Goal: Information Seeking & Learning: Learn about a topic

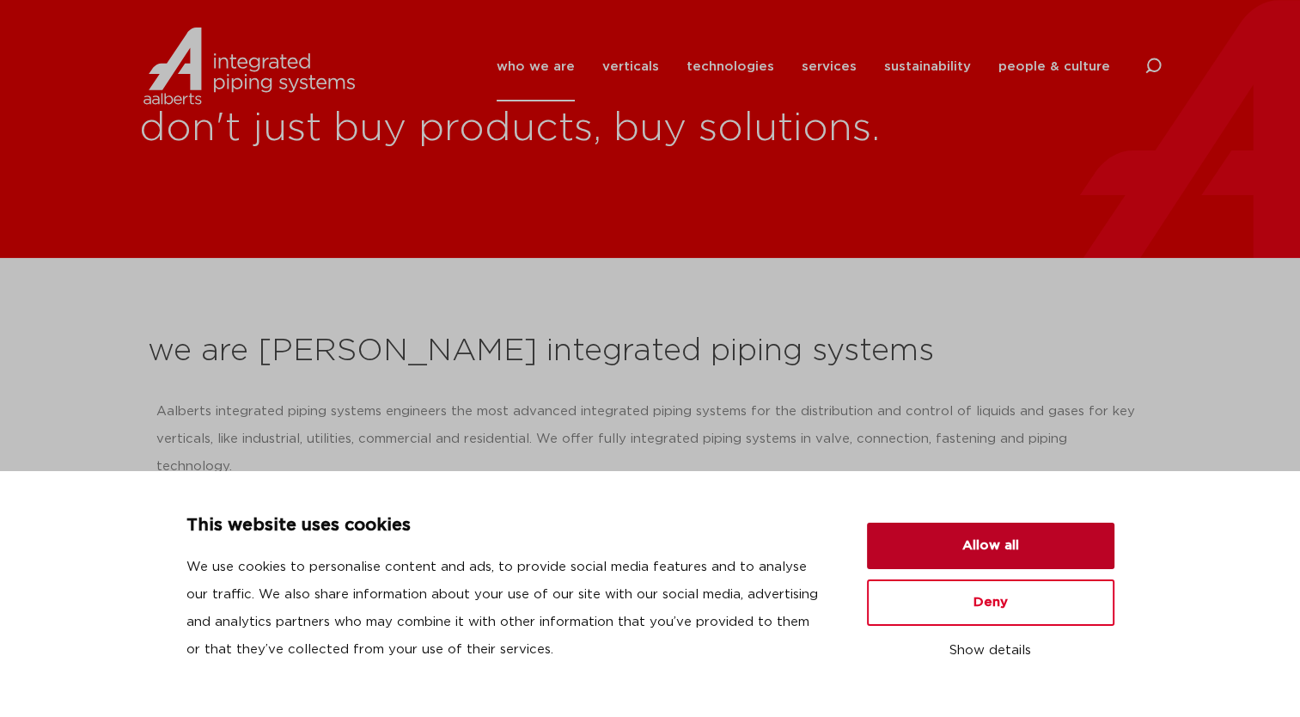
click at [1013, 560] on button "Allow all" at bounding box center [991, 546] width 248 height 46
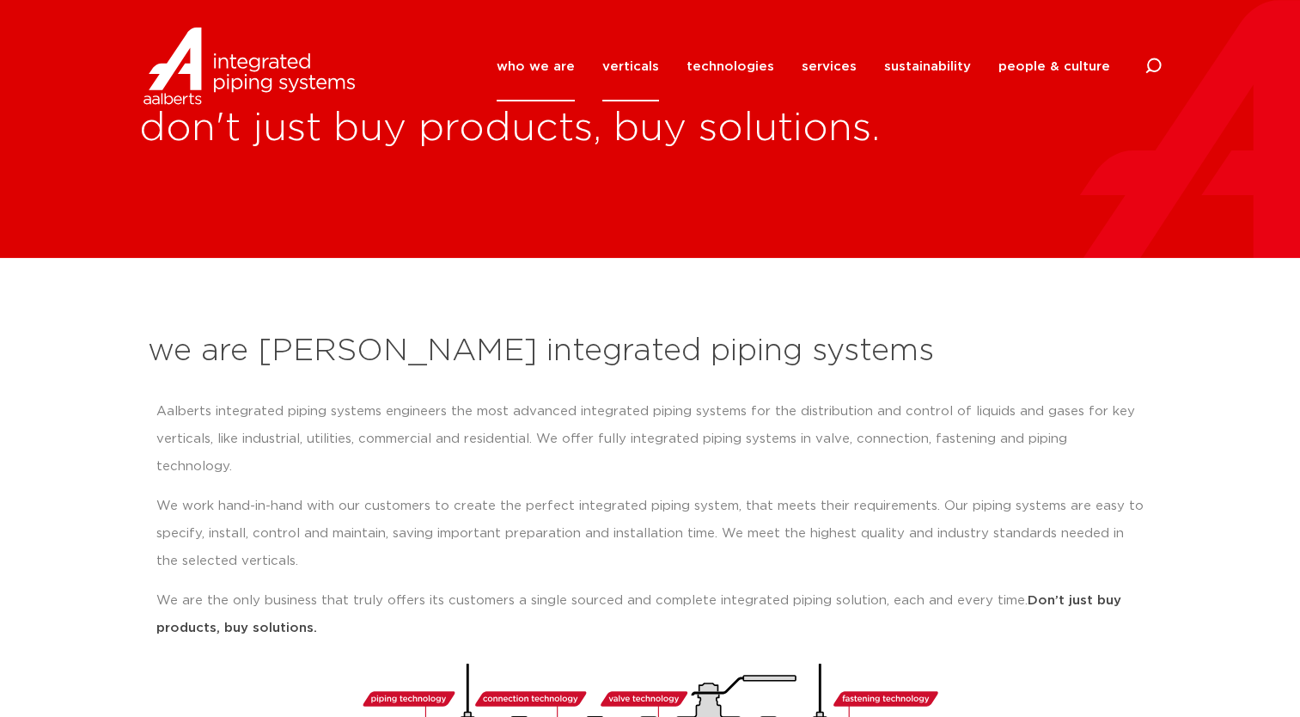
click at [627, 62] on link "verticals" at bounding box center [631, 67] width 57 height 70
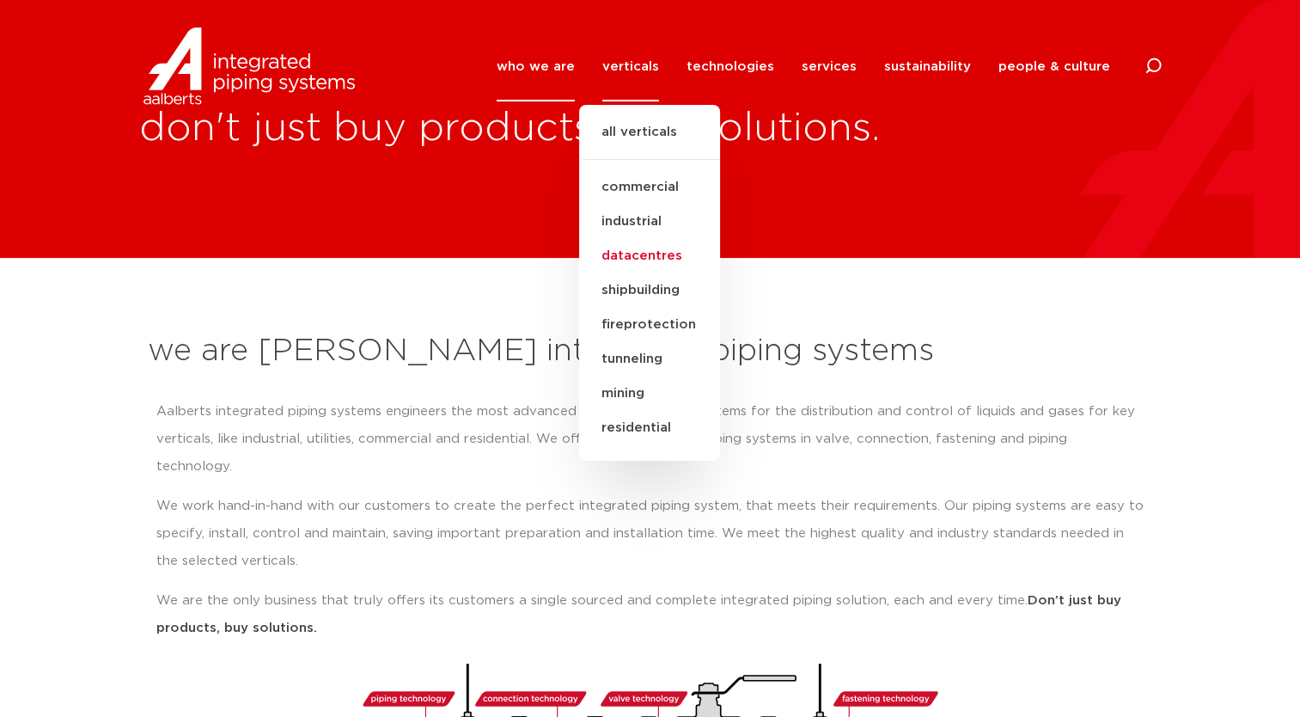
click at [629, 262] on link "datacentres" at bounding box center [649, 256] width 141 height 34
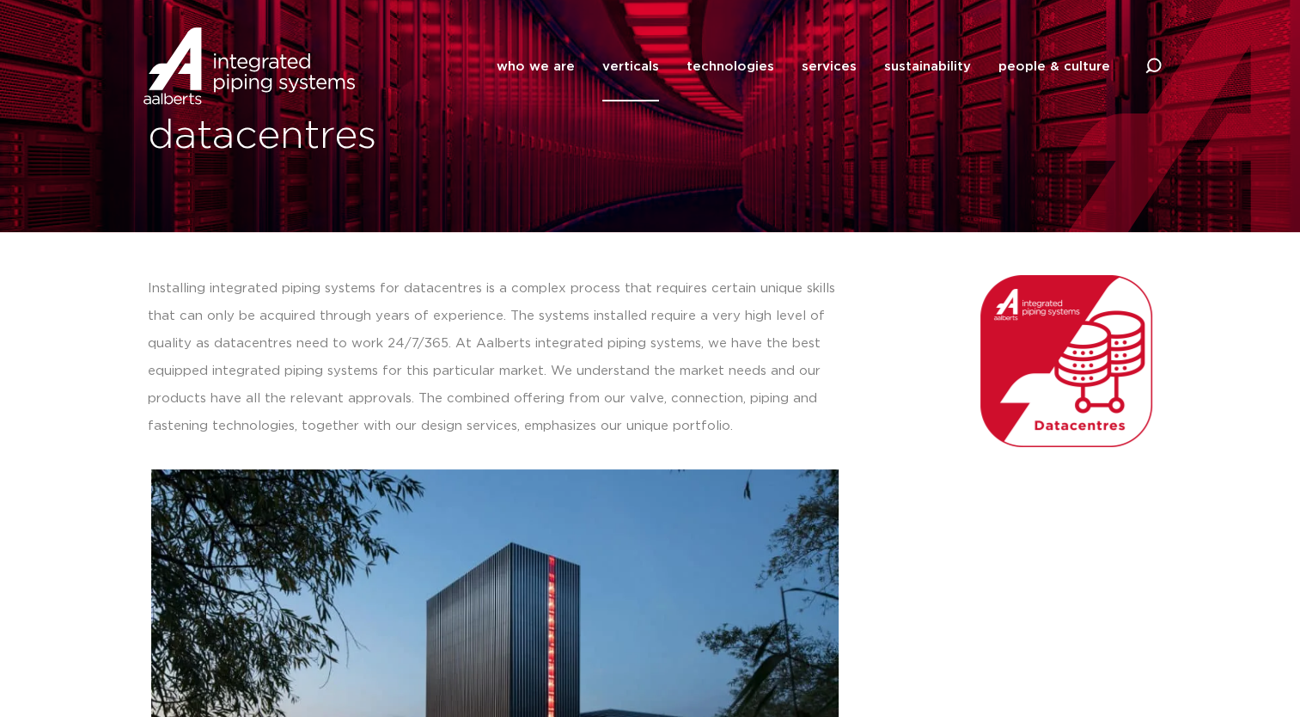
scroll to position [47, 0]
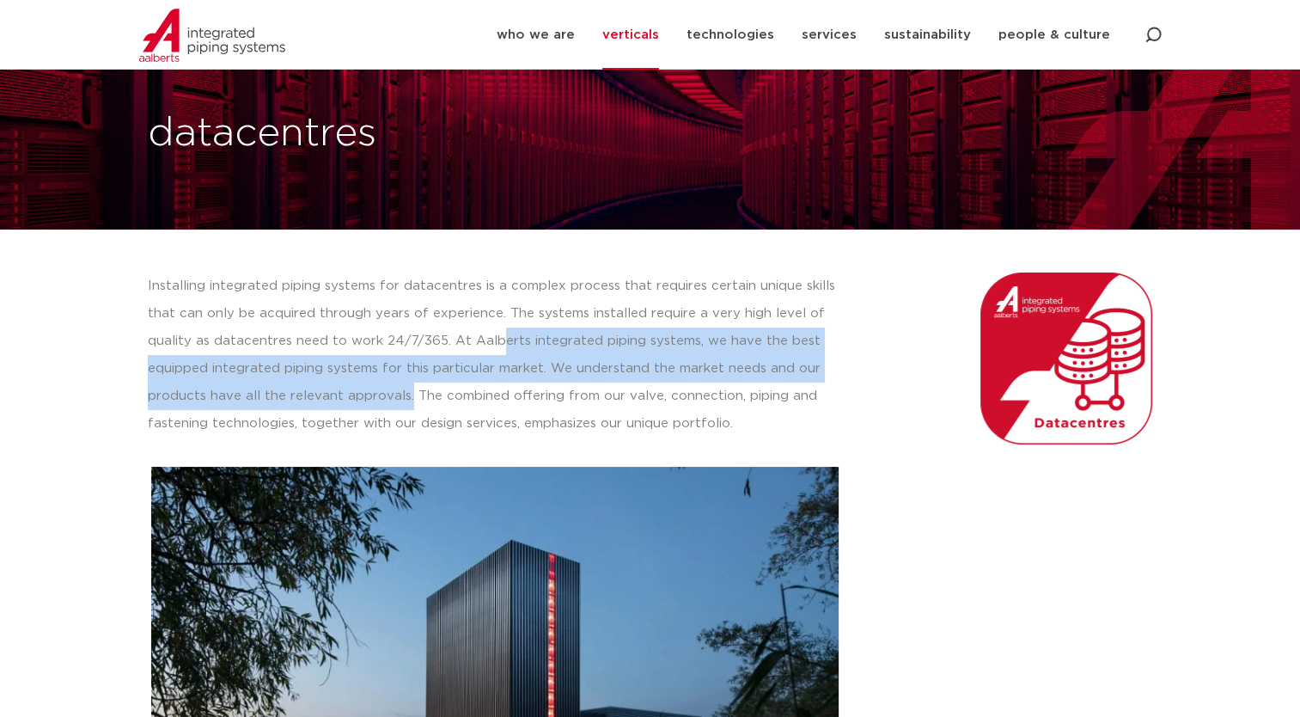
drag, startPoint x: 490, startPoint y: 346, endPoint x: 418, endPoint y: 399, distance: 89.2
click at [418, 399] on p "Installing integrated piping systems for datacentres is a complex process that …" at bounding box center [496, 354] width 696 height 165
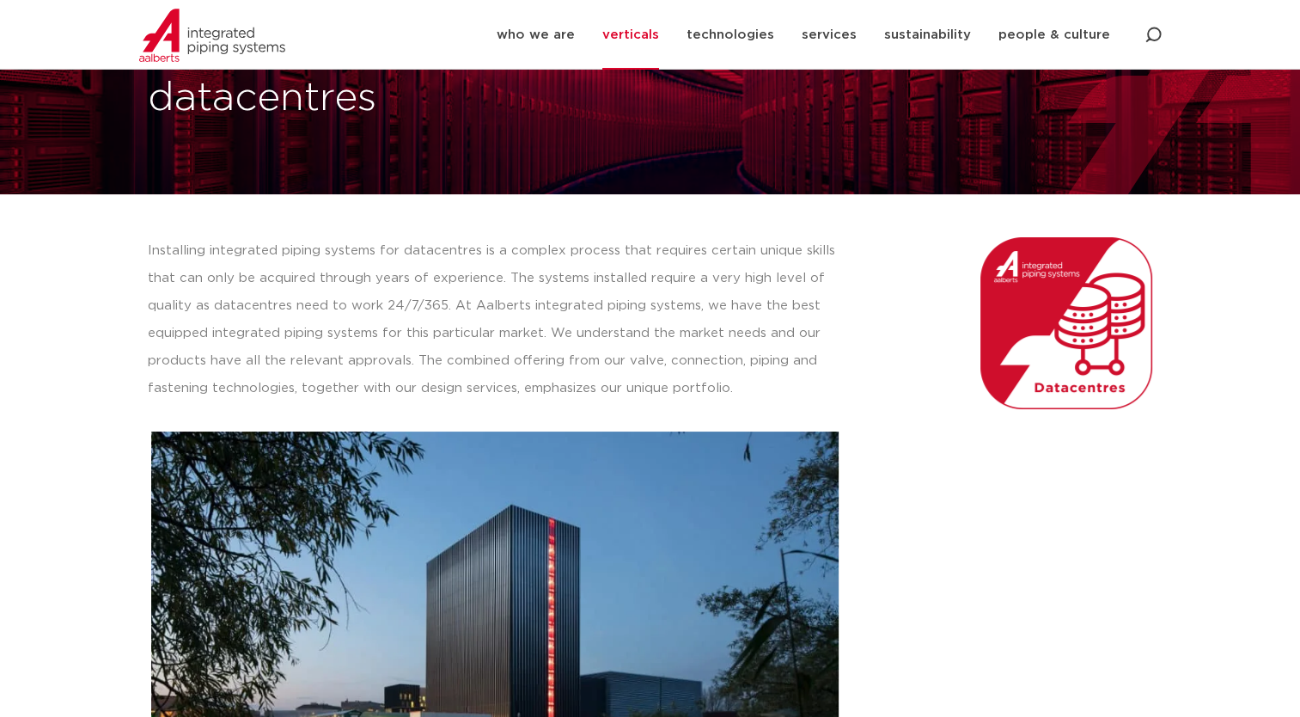
click at [418, 399] on p "Installing integrated piping systems for datacentres is a complex process that …" at bounding box center [496, 319] width 696 height 165
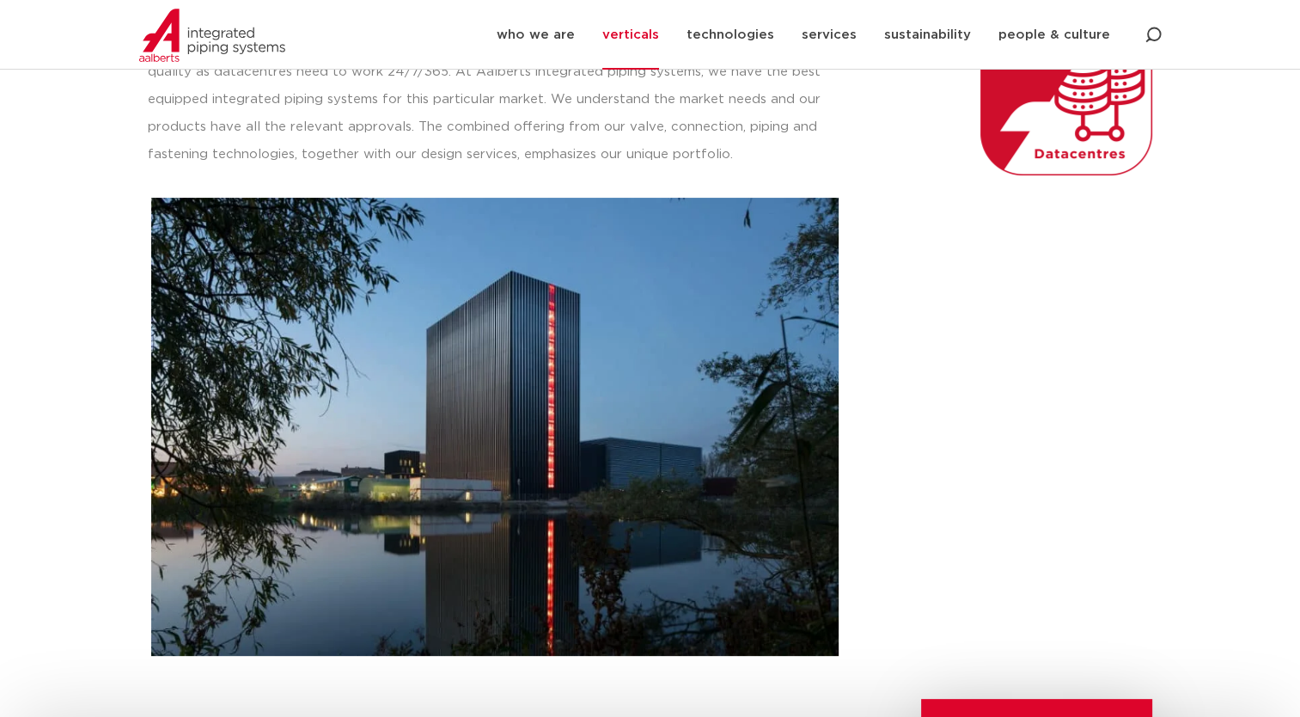
scroll to position [0, 0]
